Goal: Task Accomplishment & Management: Manage account settings

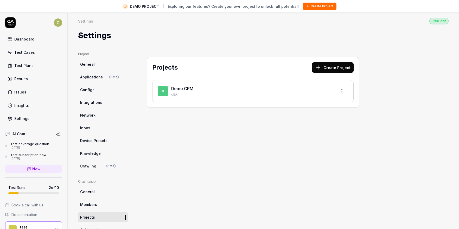
click at [28, 43] on link "Dashboard" at bounding box center [33, 39] width 57 height 10
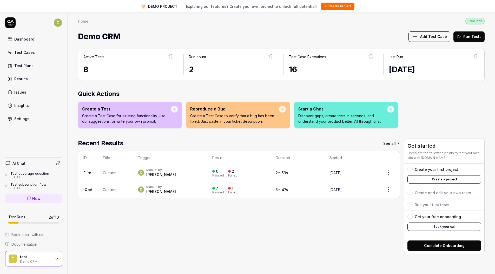
drag, startPoint x: 243, startPoint y: 199, endPoint x: 247, endPoint y: 200, distance: 3.9
click at [243, 200] on div "Recent Results See all ID Title Trigger Result Duration Started FLre Custom C M…" at bounding box center [239, 197] width 322 height 116
click at [29, 67] on div "Test Plans" at bounding box center [23, 65] width 19 height 5
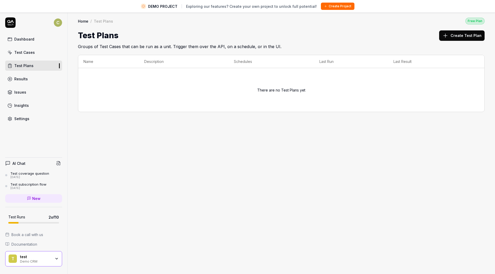
drag, startPoint x: 29, startPoint y: 67, endPoint x: 24, endPoint y: 120, distance: 53.3
click at [24, 120] on div "Settings" at bounding box center [21, 118] width 15 height 5
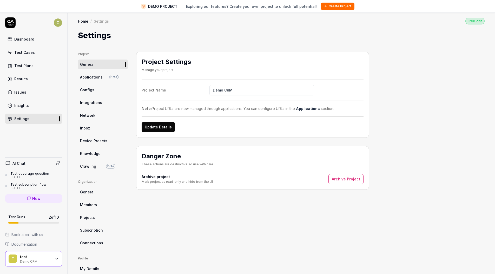
drag, startPoint x: 24, startPoint y: 120, endPoint x: 89, endPoint y: 229, distance: 127.0
click at [89, 229] on span "Subscription" at bounding box center [91, 230] width 23 height 5
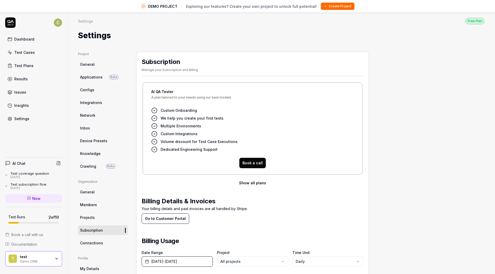
click at [256, 182] on button "Show all plans" at bounding box center [253, 183] width 222 height 10
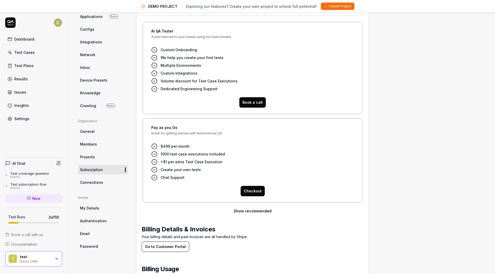
scroll to position [40, 0]
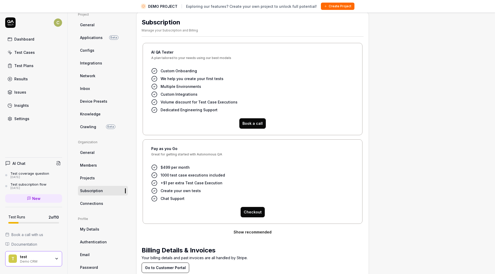
click at [14, 23] on icon at bounding box center [10, 21] width 7 height 3
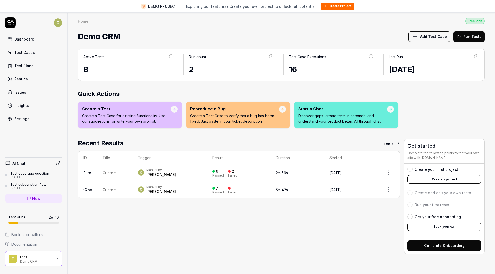
click at [12, 120] on link "Settings" at bounding box center [33, 119] width 57 height 10
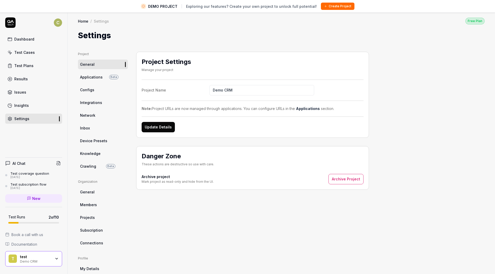
click at [89, 229] on span "Subscription" at bounding box center [91, 230] width 23 height 5
